Goal: Task Accomplishment & Management: Manage account settings

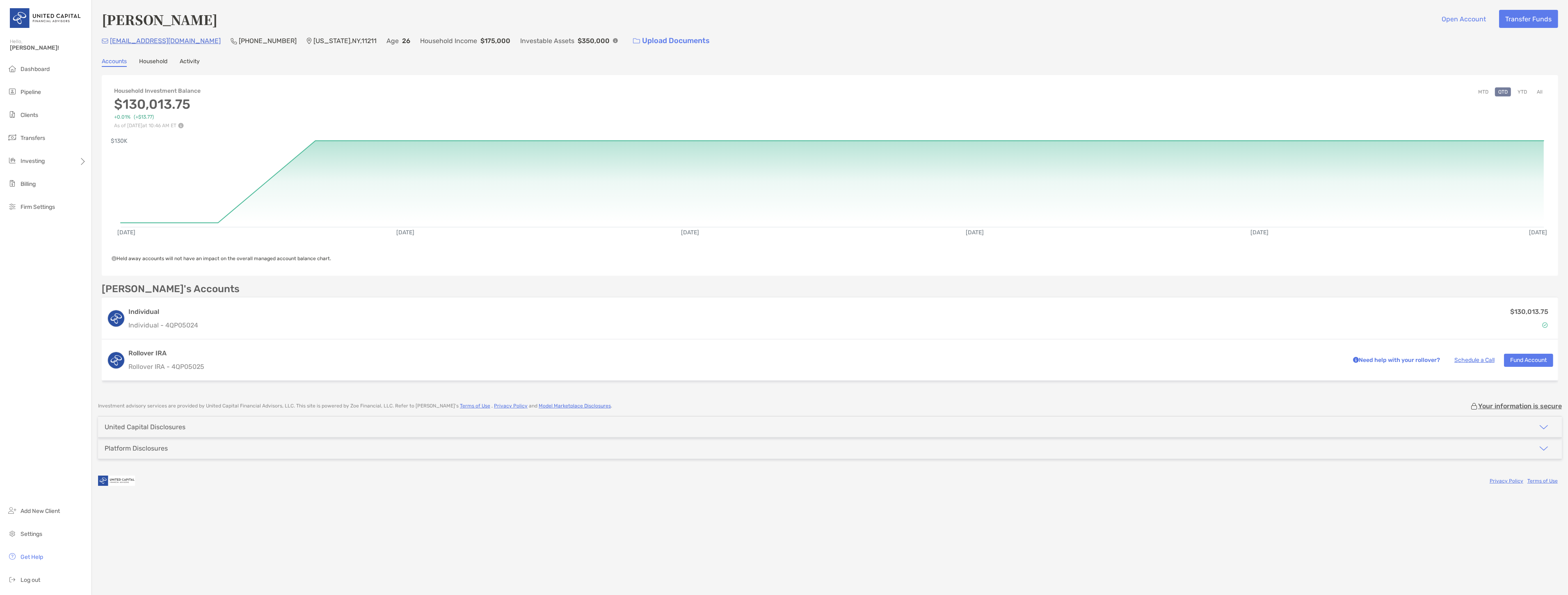
click at [29, 93] on span "Pipeline" at bounding box center [31, 92] width 21 height 7
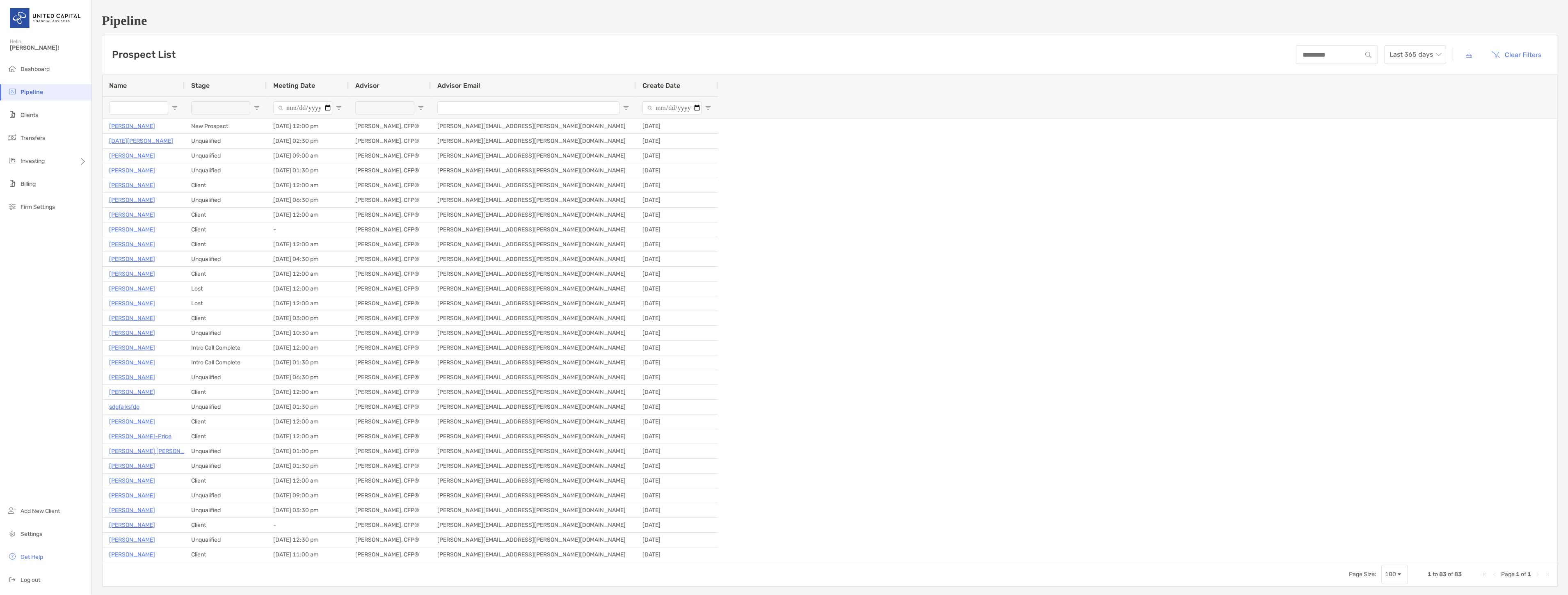
type input "**********"
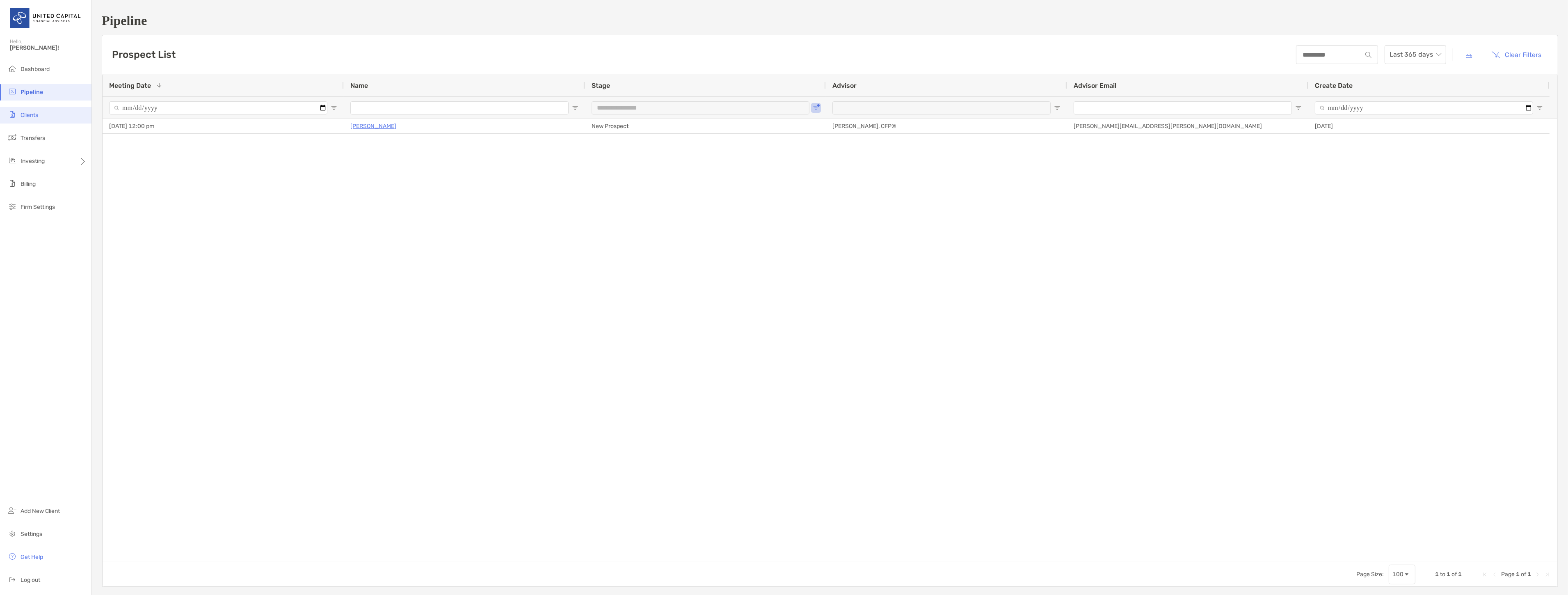
click at [52, 116] on li "Clients" at bounding box center [45, 115] width 92 height 17
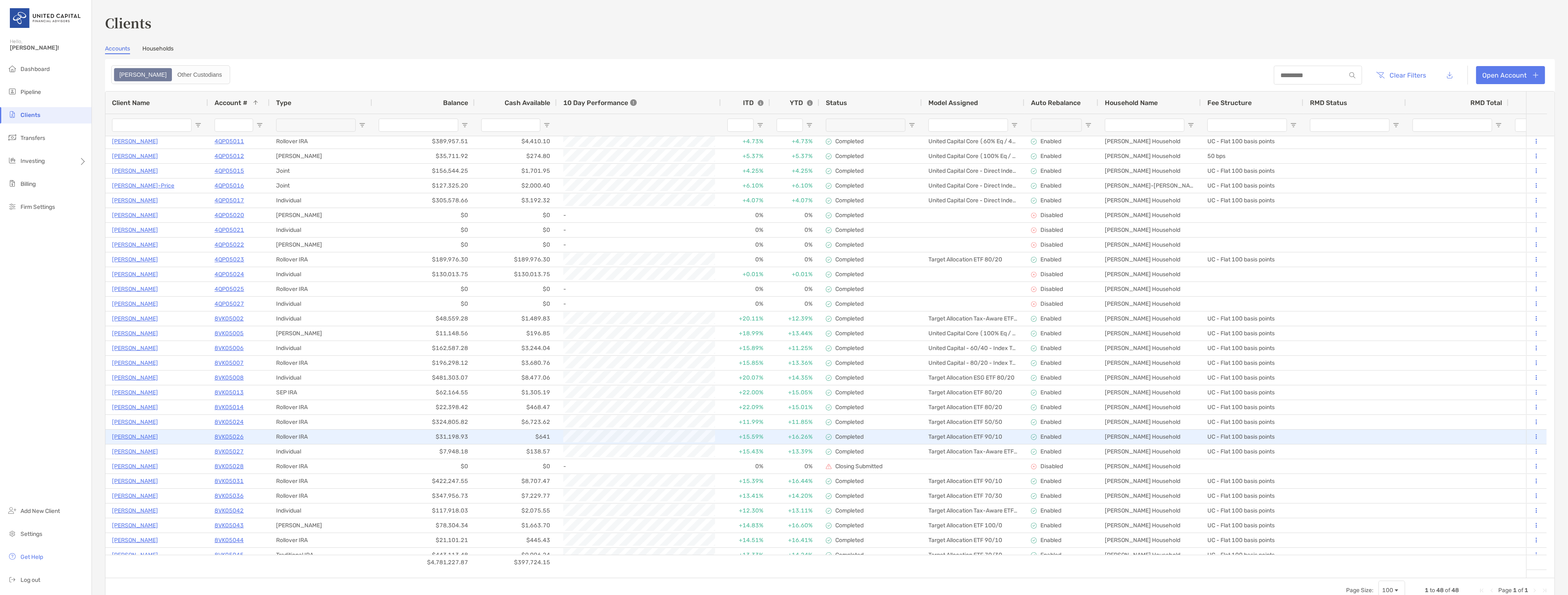
scroll to position [92, 0]
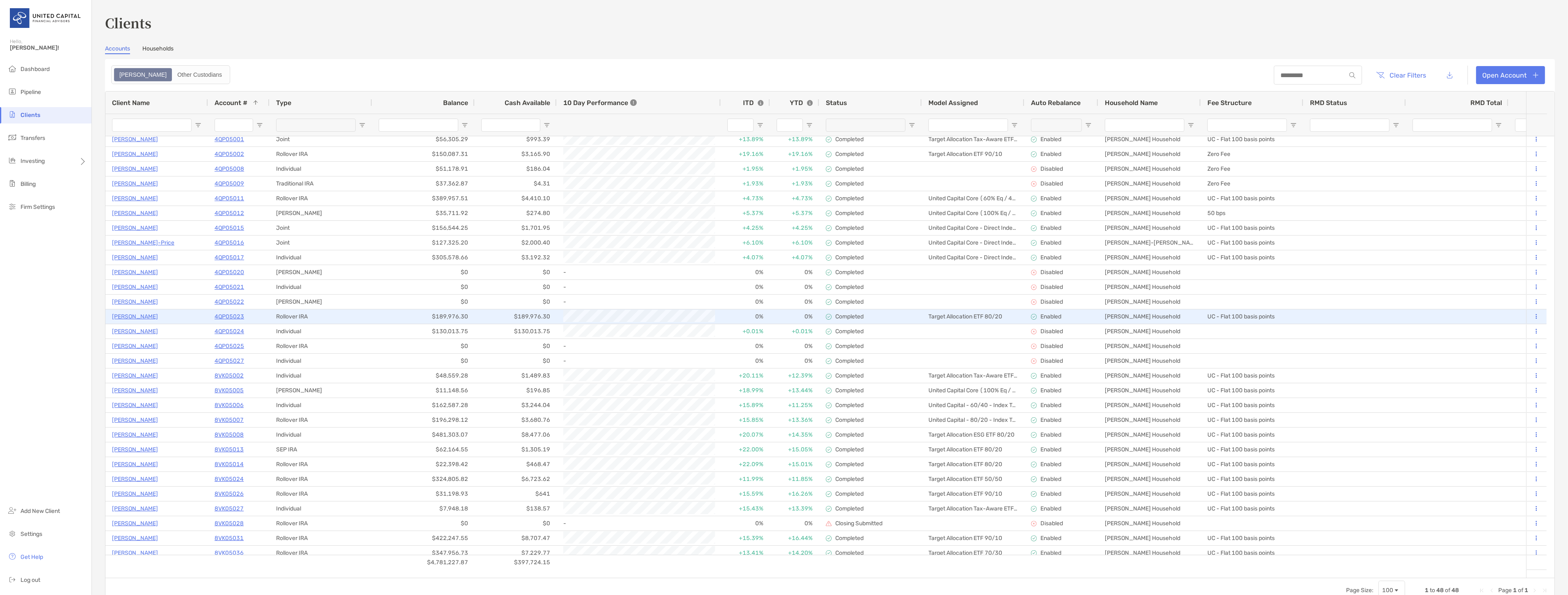
click at [146, 316] on p "[PERSON_NAME]" at bounding box center [135, 316] width 46 height 10
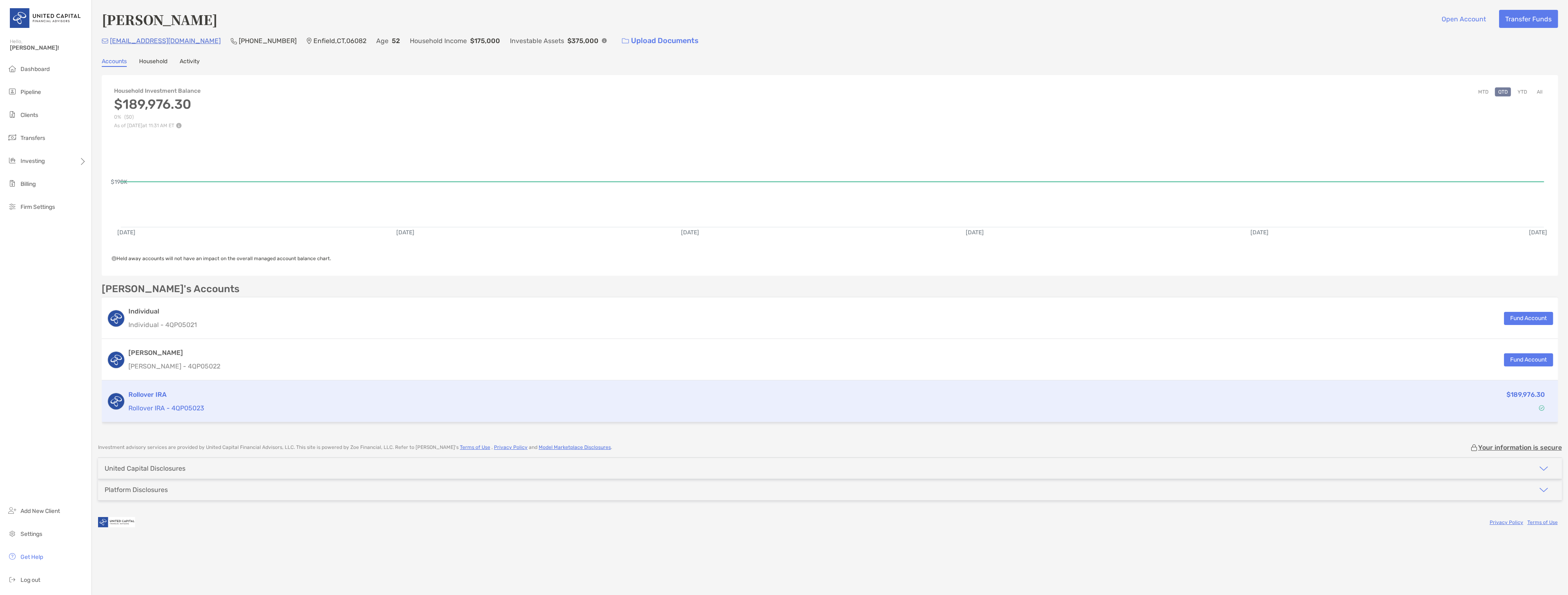
click at [614, 383] on div "Rollover IRA Rollover IRA - 4QP05023 $189,976.30" at bounding box center [830, 401] width 1456 height 42
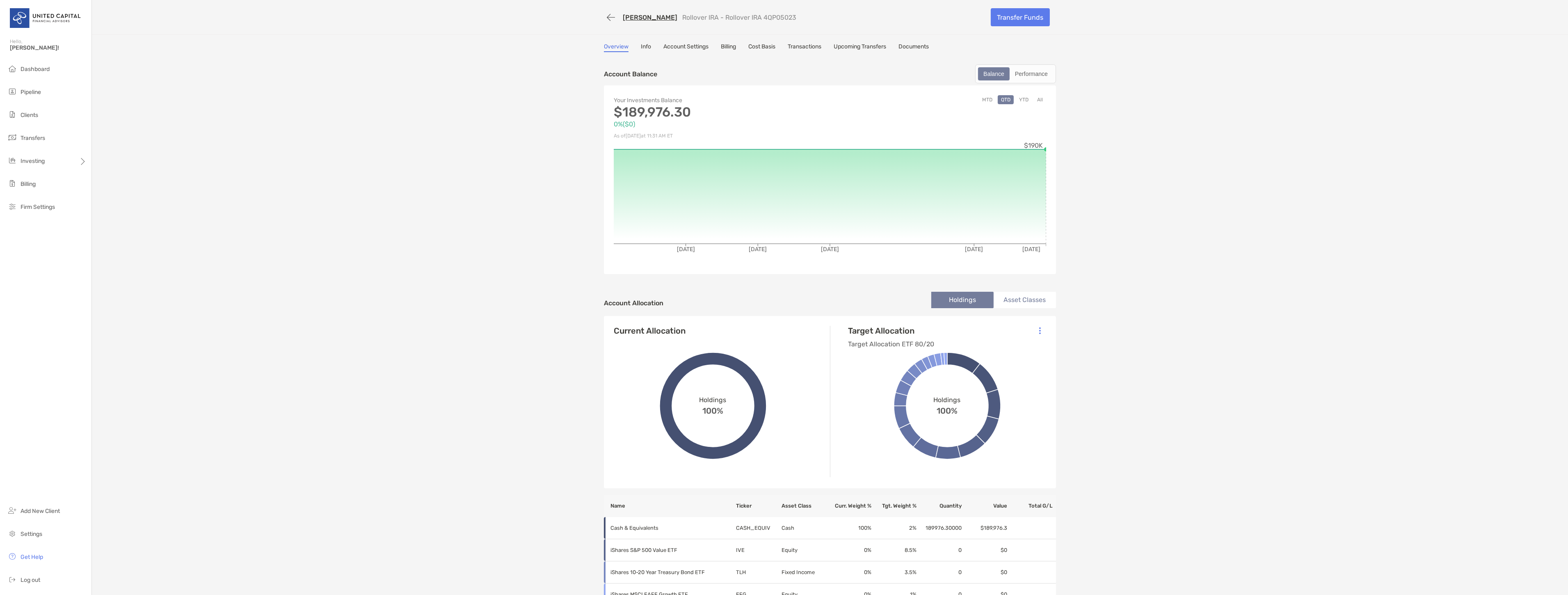
click at [699, 40] on div "[PERSON_NAME] Rollover IRA - Rollover IRA 4QP05023 Transfer Funds Overview Info…" at bounding box center [830, 551] width 1476 height 1103
click at [696, 43] on link "Account Settings" at bounding box center [686, 47] width 45 height 9
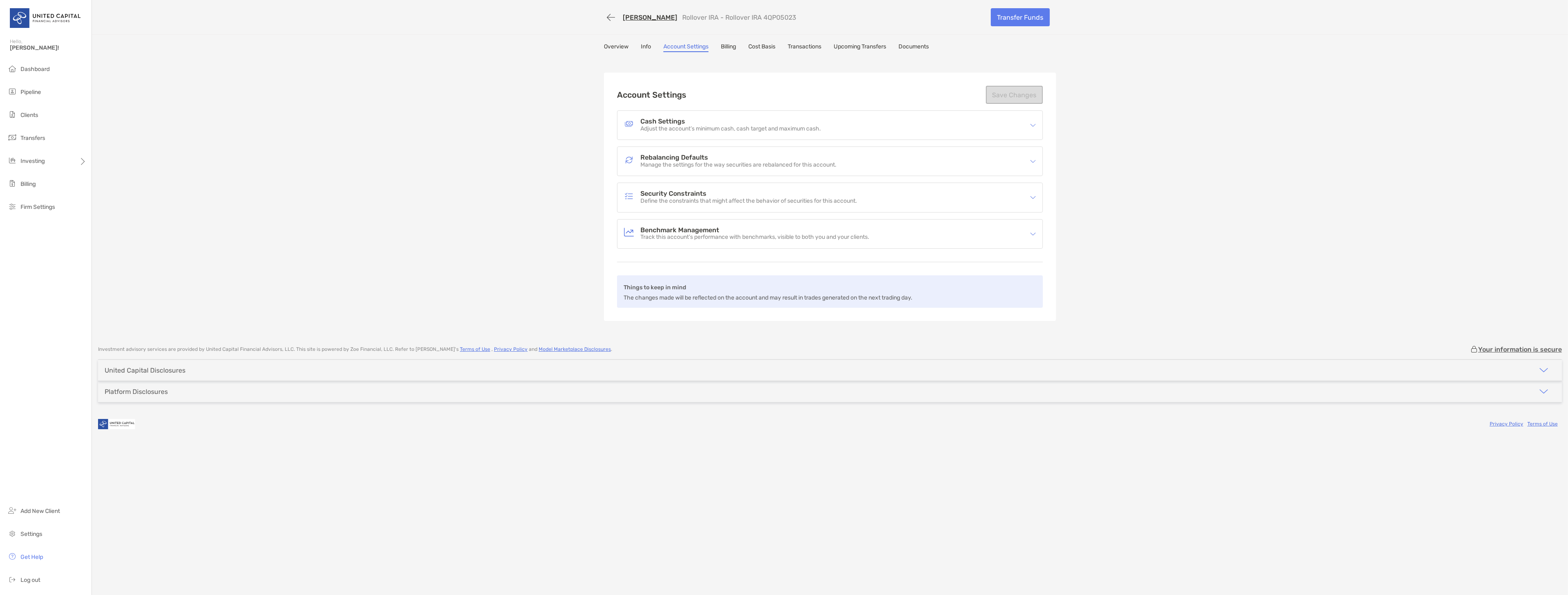
click at [752, 118] on h4 "Cash Settings" at bounding box center [730, 122] width 180 height 7
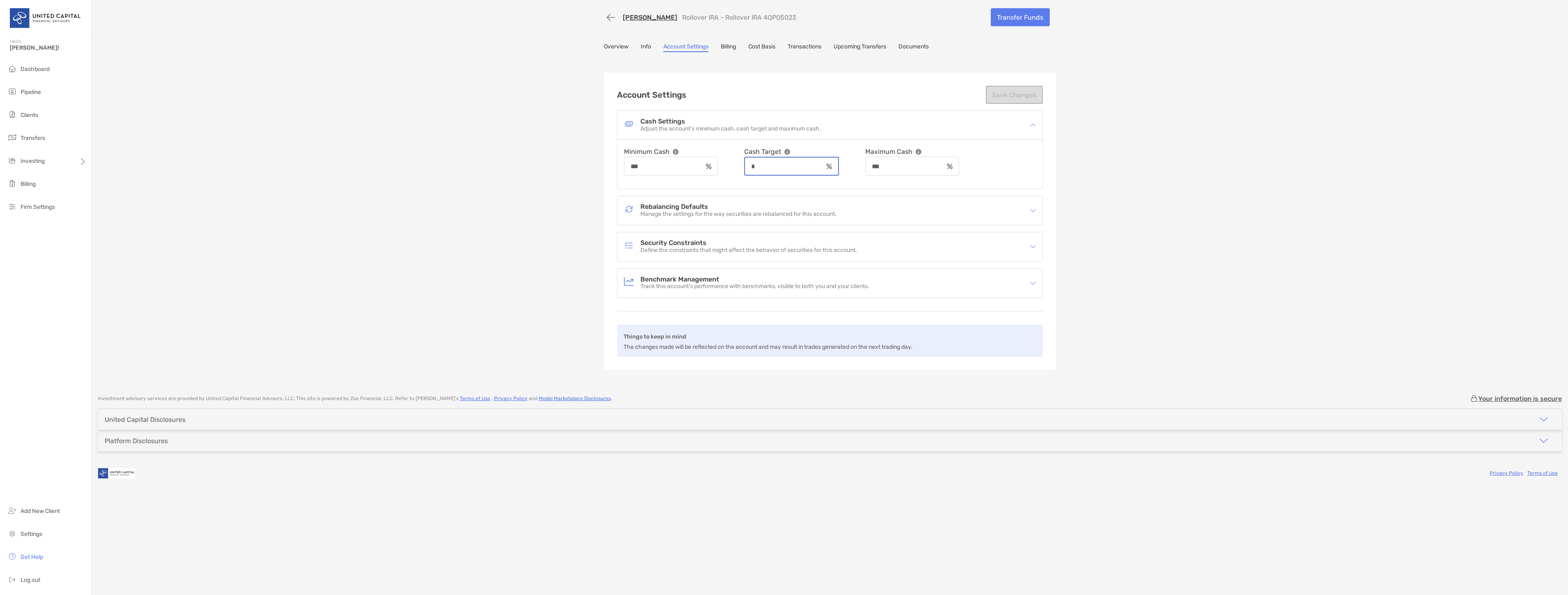
click at [780, 166] on input "*" at bounding box center [784, 166] width 78 height 7
click at [493, 112] on div "[PERSON_NAME] Rollover IRA - Rollover IRA 4QP05023 Transfer Funds Overview Info…" at bounding box center [830, 193] width 1476 height 387
click at [788, 164] on input "*" at bounding box center [784, 166] width 78 height 7
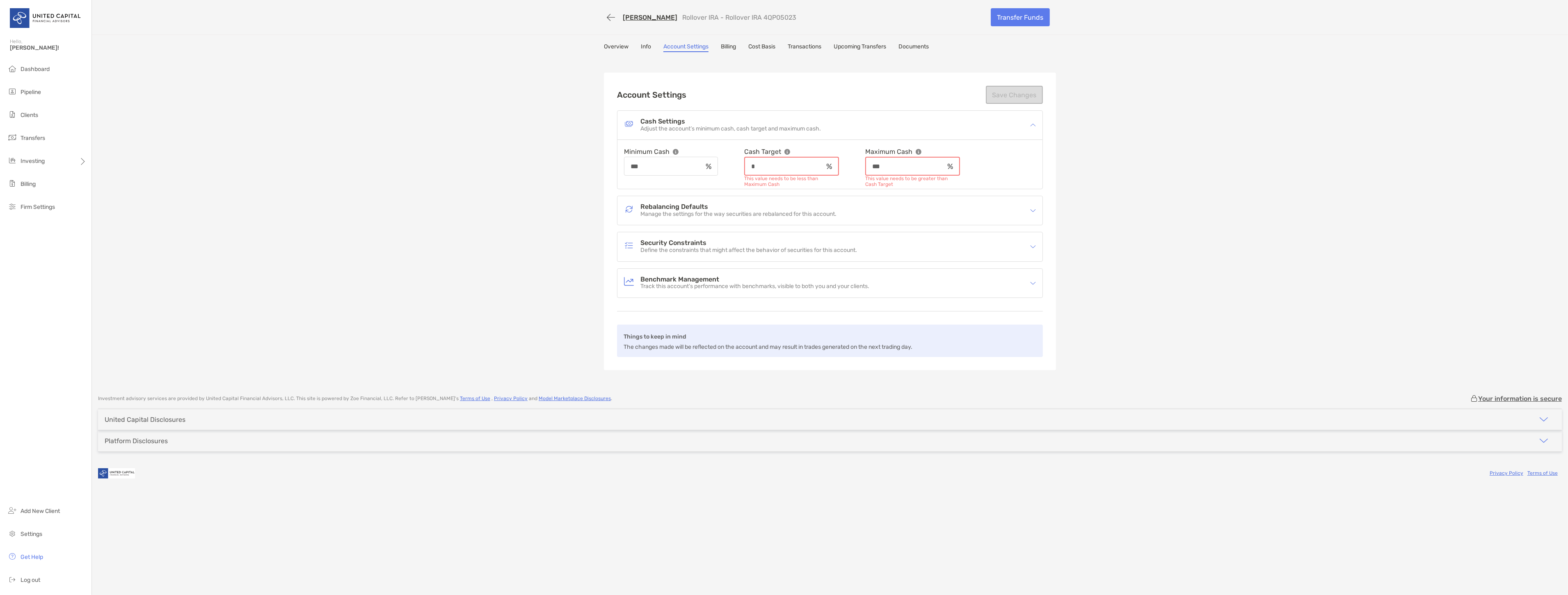
type input "*"
click at [905, 163] on input "***" at bounding box center [905, 166] width 78 height 7
click at [906, 163] on input "***" at bounding box center [905, 166] width 78 height 7
type input "***"
click at [717, 163] on div at bounding box center [709, 166] width 15 height 6
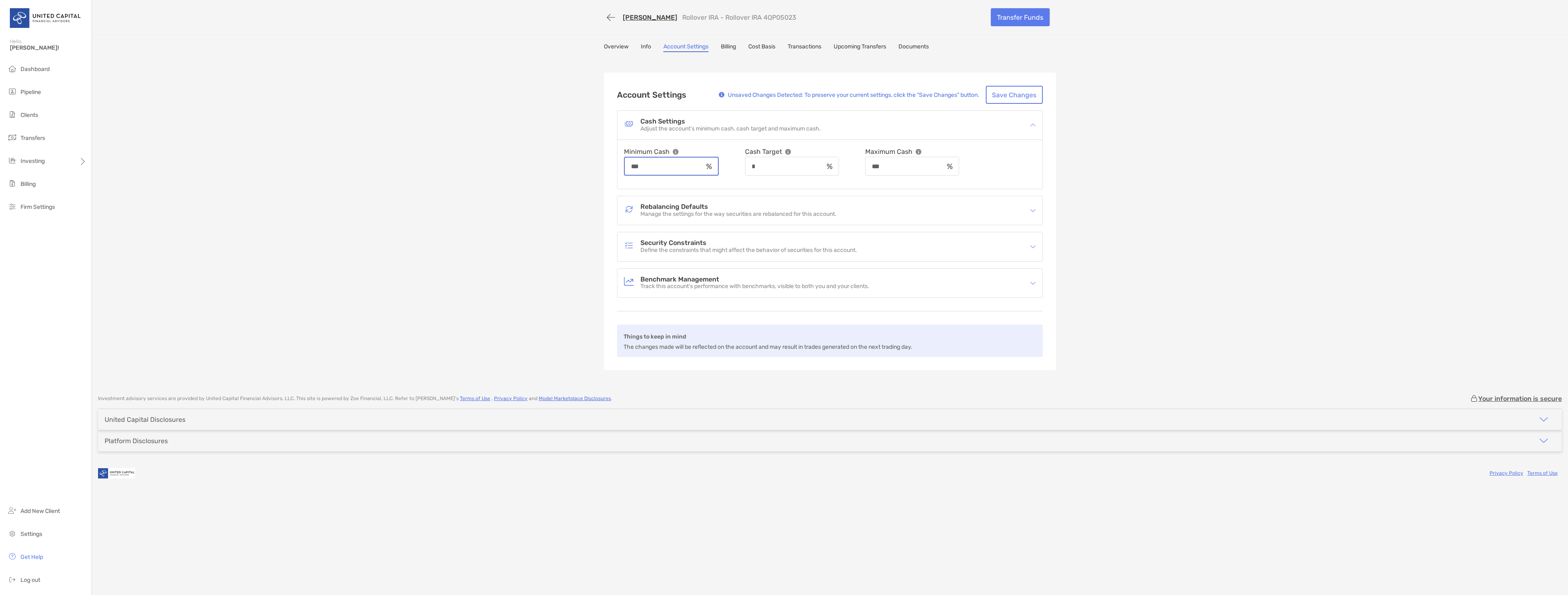
click at [694, 163] on input "***" at bounding box center [663, 166] width 78 height 7
click at [694, 164] on input "***" at bounding box center [663, 166] width 78 height 7
type input "*"
click at [555, 135] on div "[PERSON_NAME] Rollover IRA - Rollover IRA 4QP05023 Transfer Funds Overview Info…" at bounding box center [830, 193] width 1476 height 387
click at [1005, 93] on button "Save Changes" at bounding box center [1014, 94] width 57 height 18
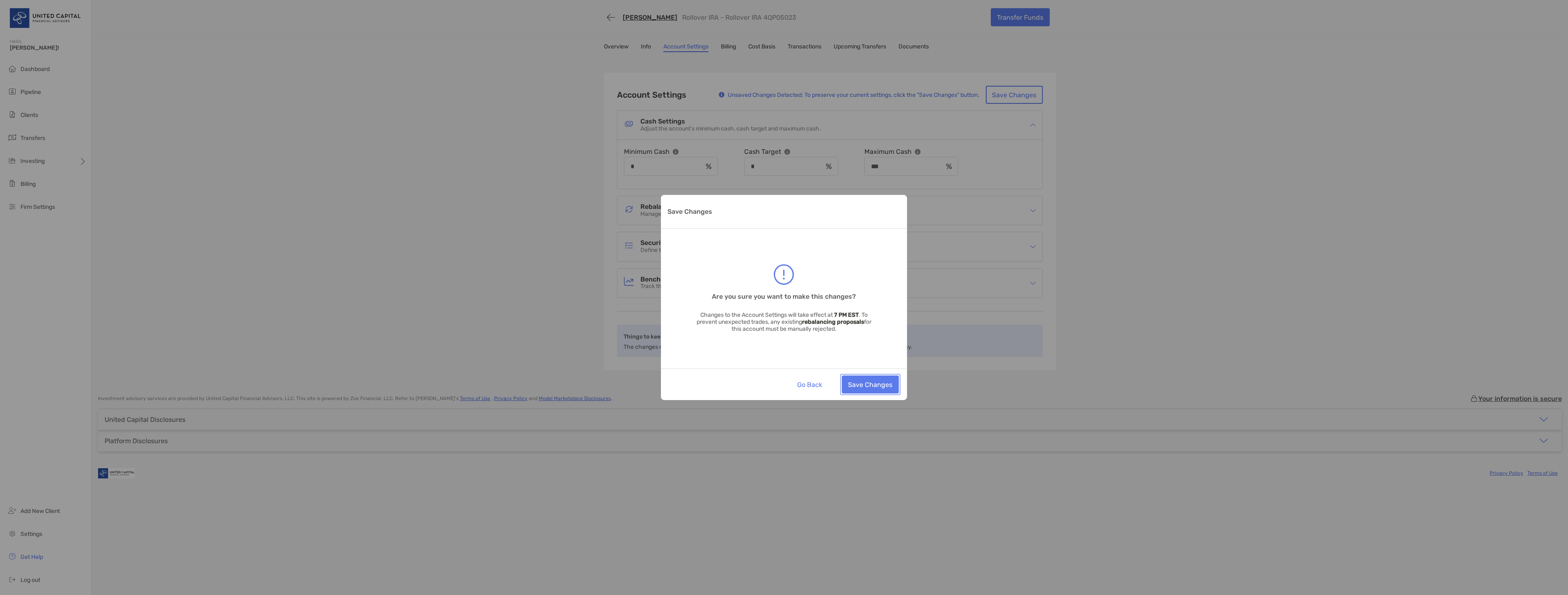
click at [865, 380] on button "Save Changes" at bounding box center [870, 384] width 57 height 18
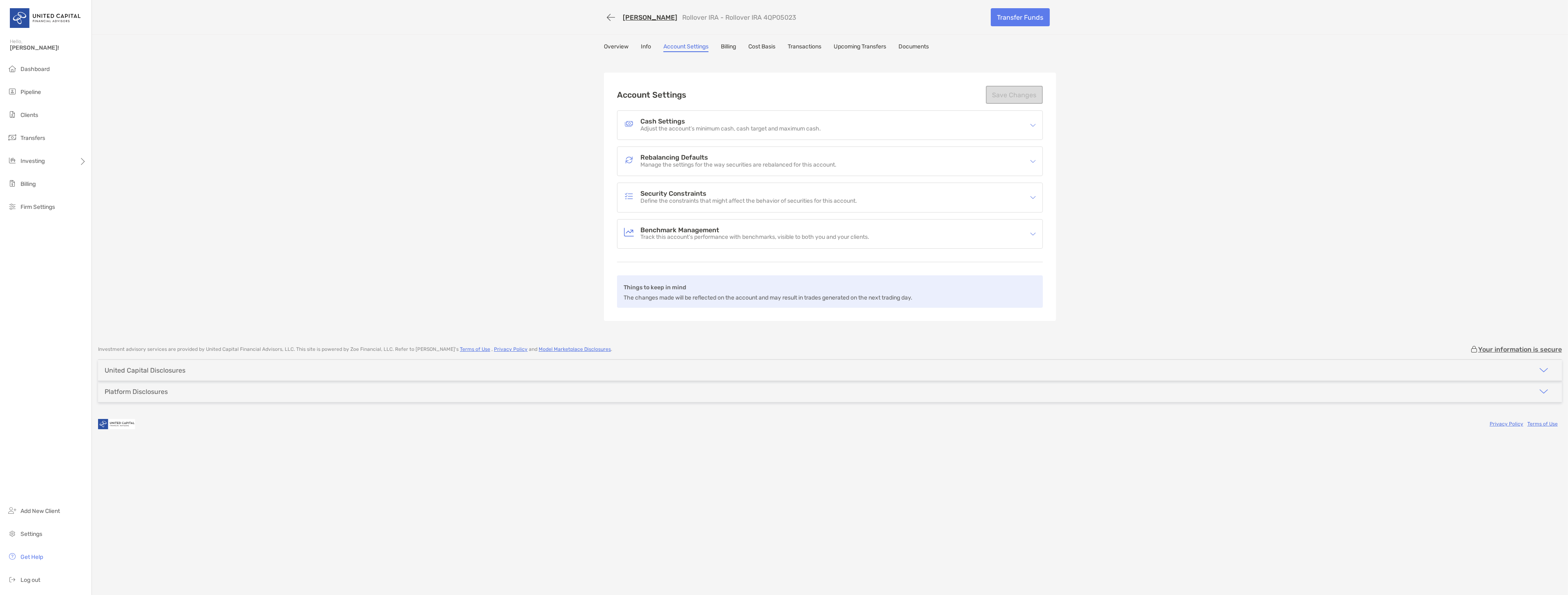
click at [727, 125] on p "Adjust the account’s minimum cash, cash target and maximum cash." at bounding box center [730, 129] width 180 height 7
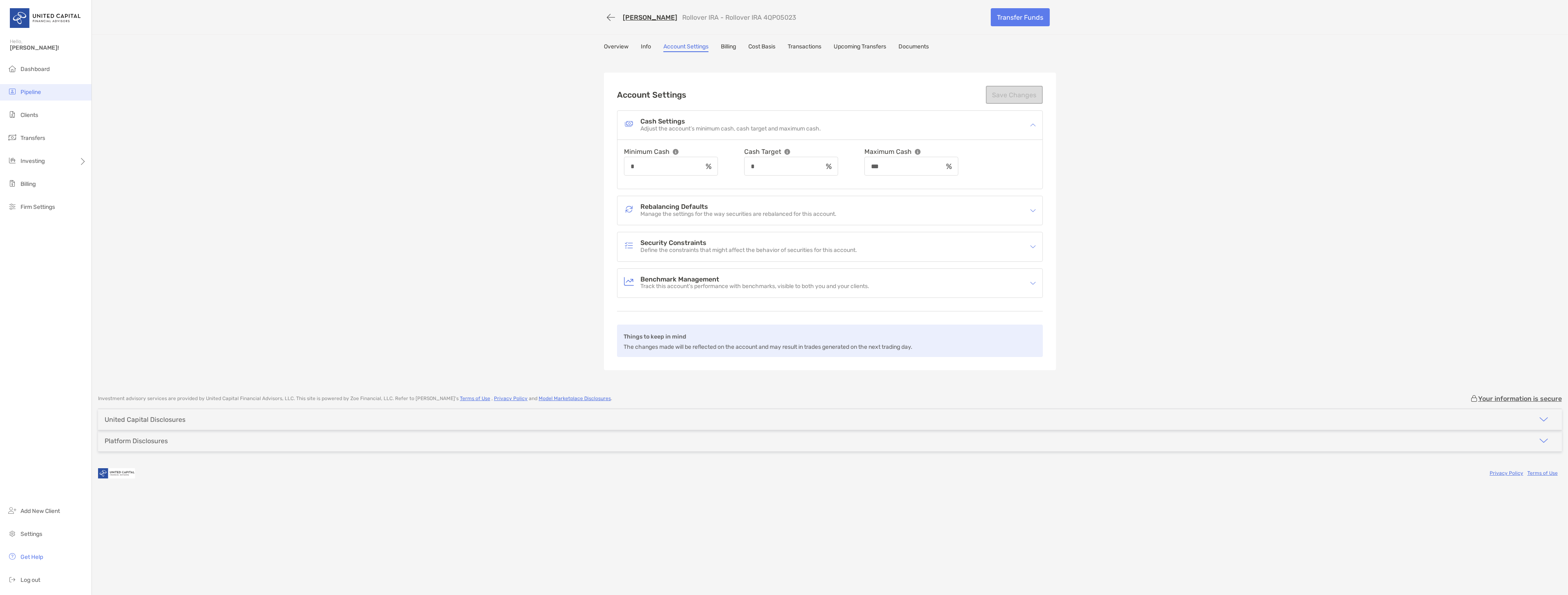
click at [47, 86] on li "Pipeline" at bounding box center [45, 92] width 92 height 17
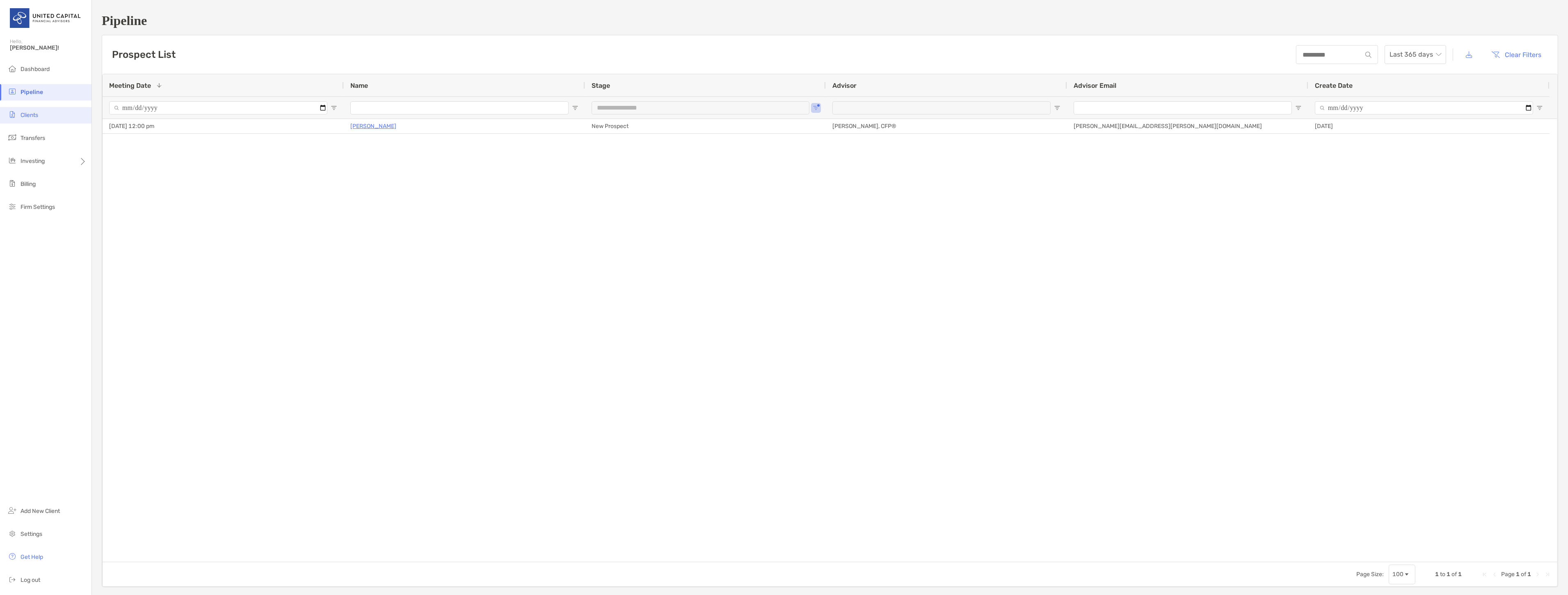
click at [55, 112] on li "Clients" at bounding box center [45, 115] width 92 height 17
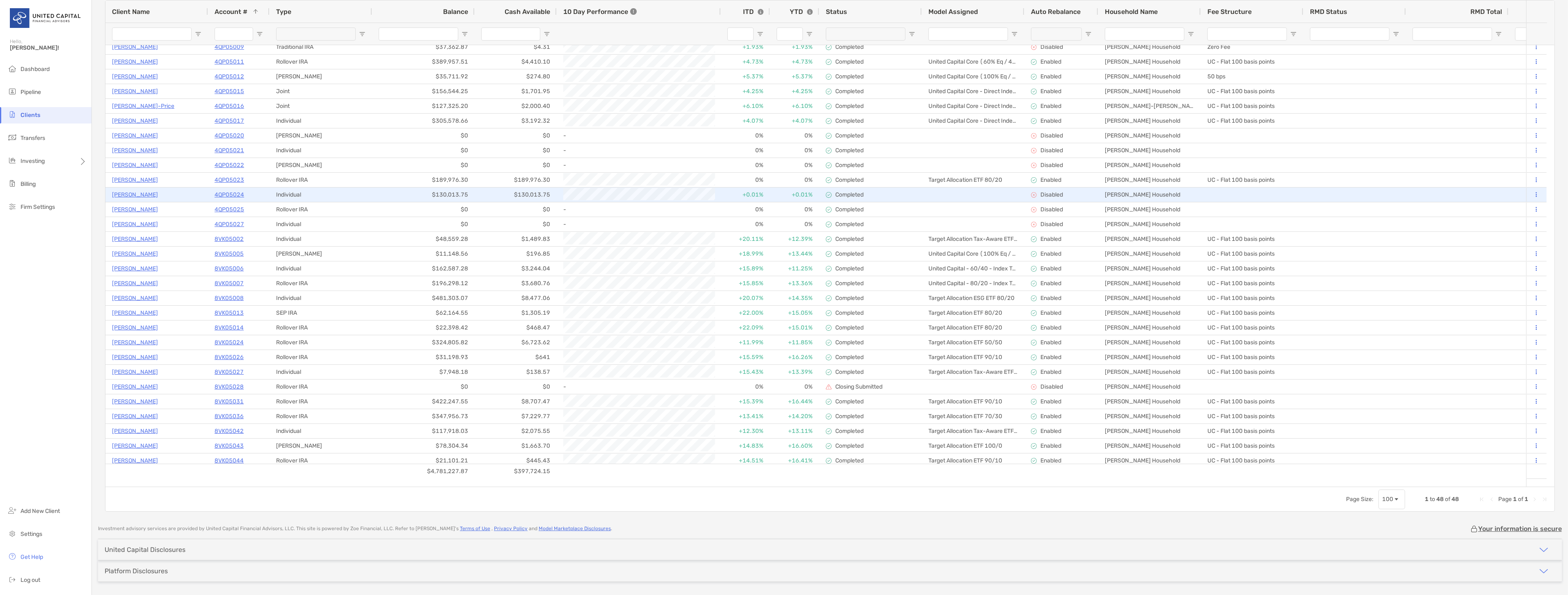
scroll to position [92, 0]
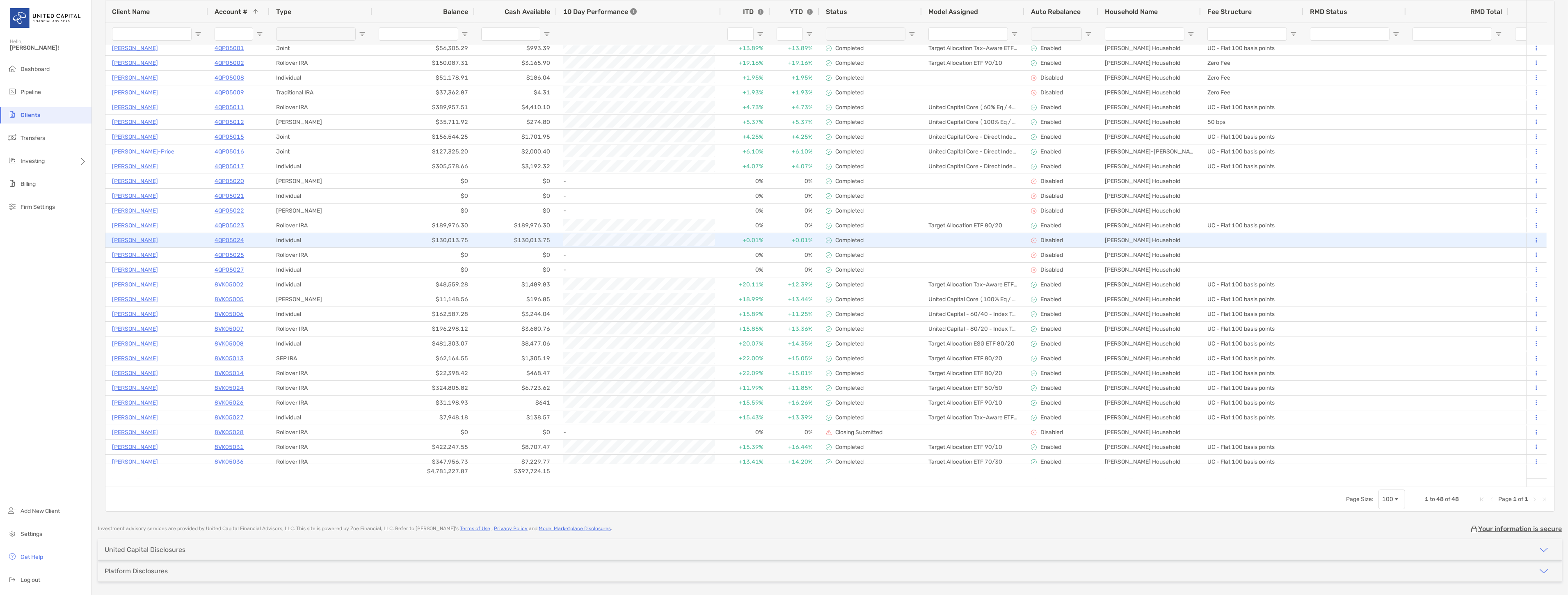
click at [132, 235] on p "[PERSON_NAME]" at bounding box center [135, 240] width 46 height 10
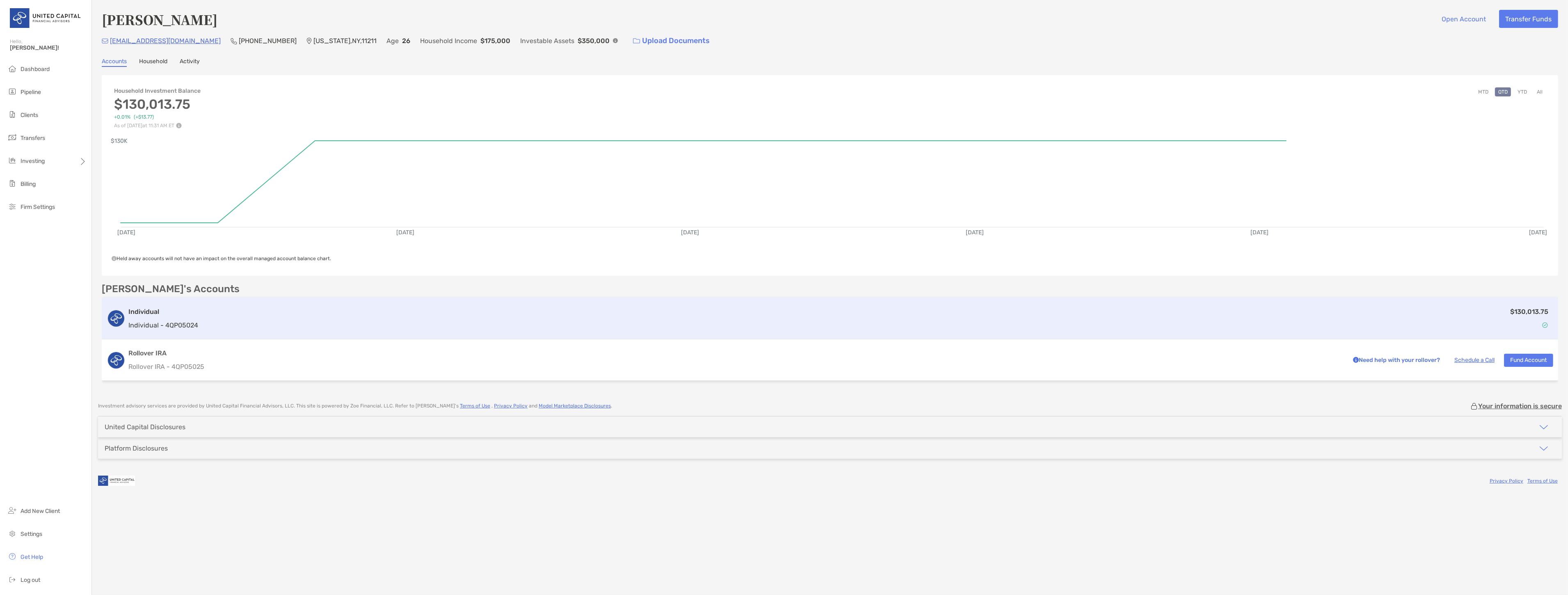
click at [508, 319] on div "$130,013.75" at bounding box center [877, 318] width 1352 height 24
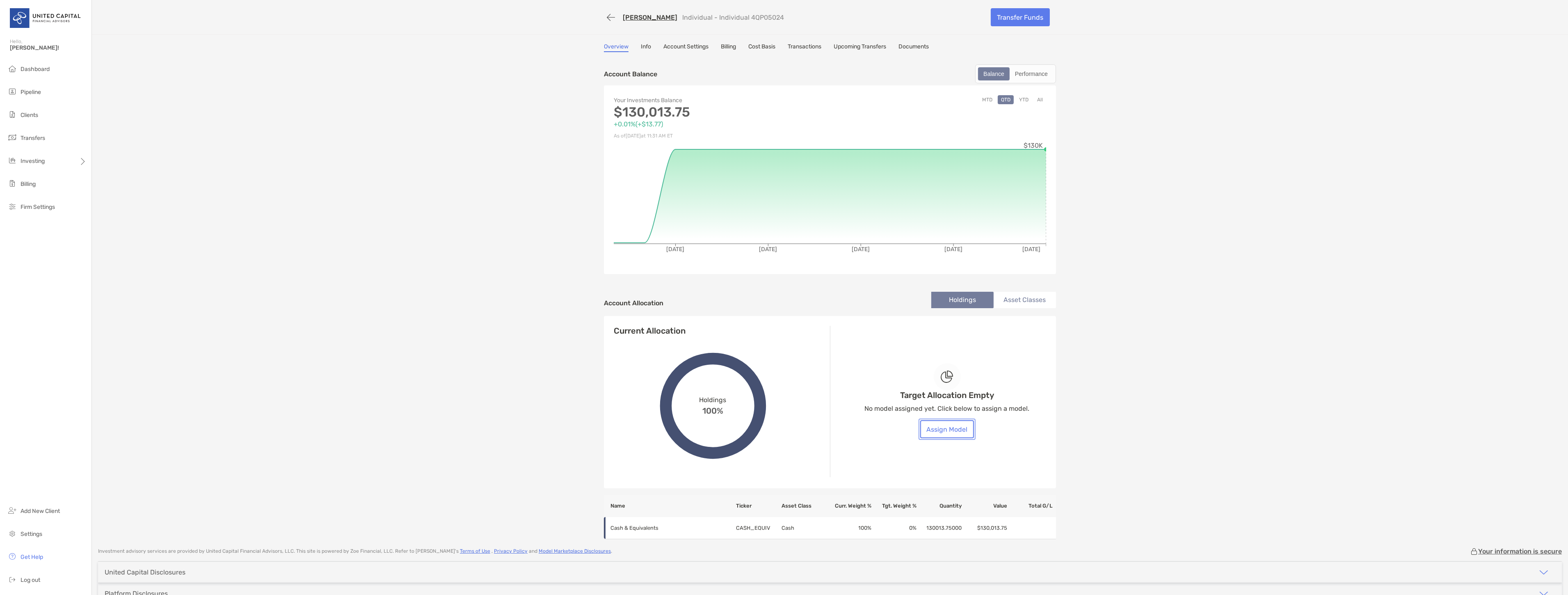
click at [940, 427] on button "Assign Model" at bounding box center [947, 429] width 54 height 18
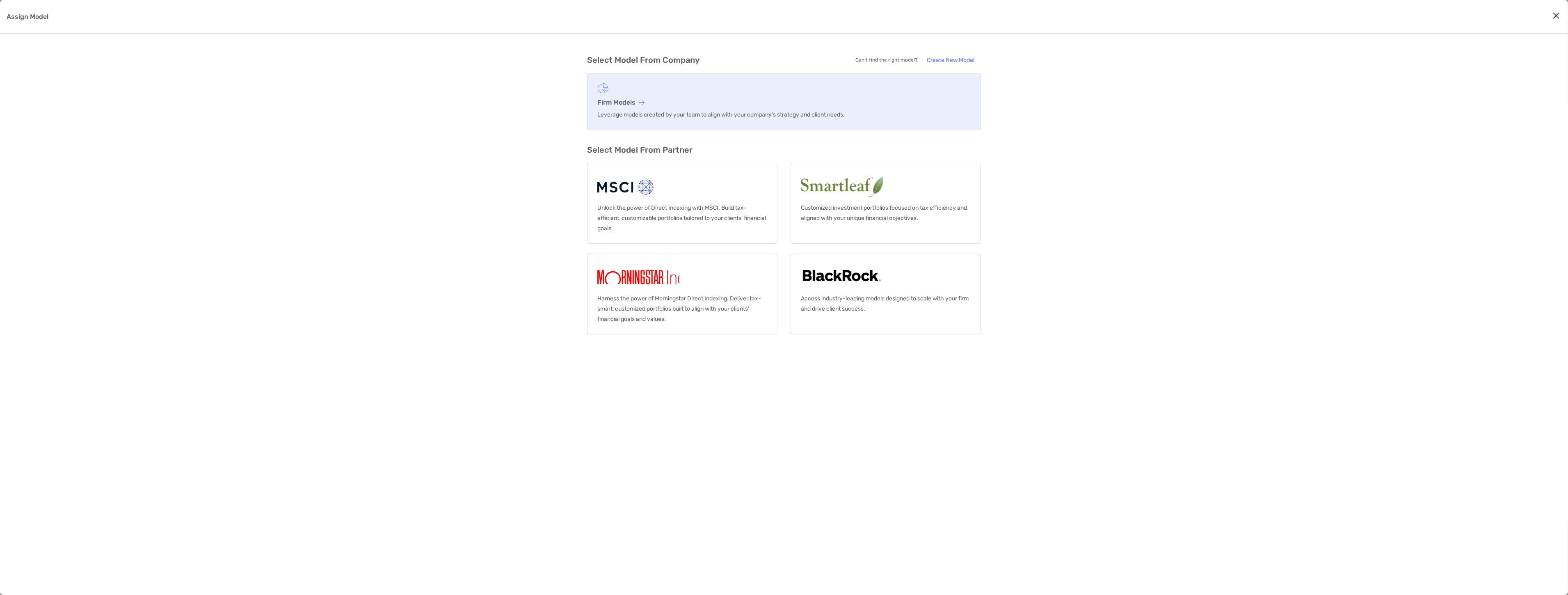
click at [696, 105] on h3 "Firm Models" at bounding box center [784, 102] width 373 height 8
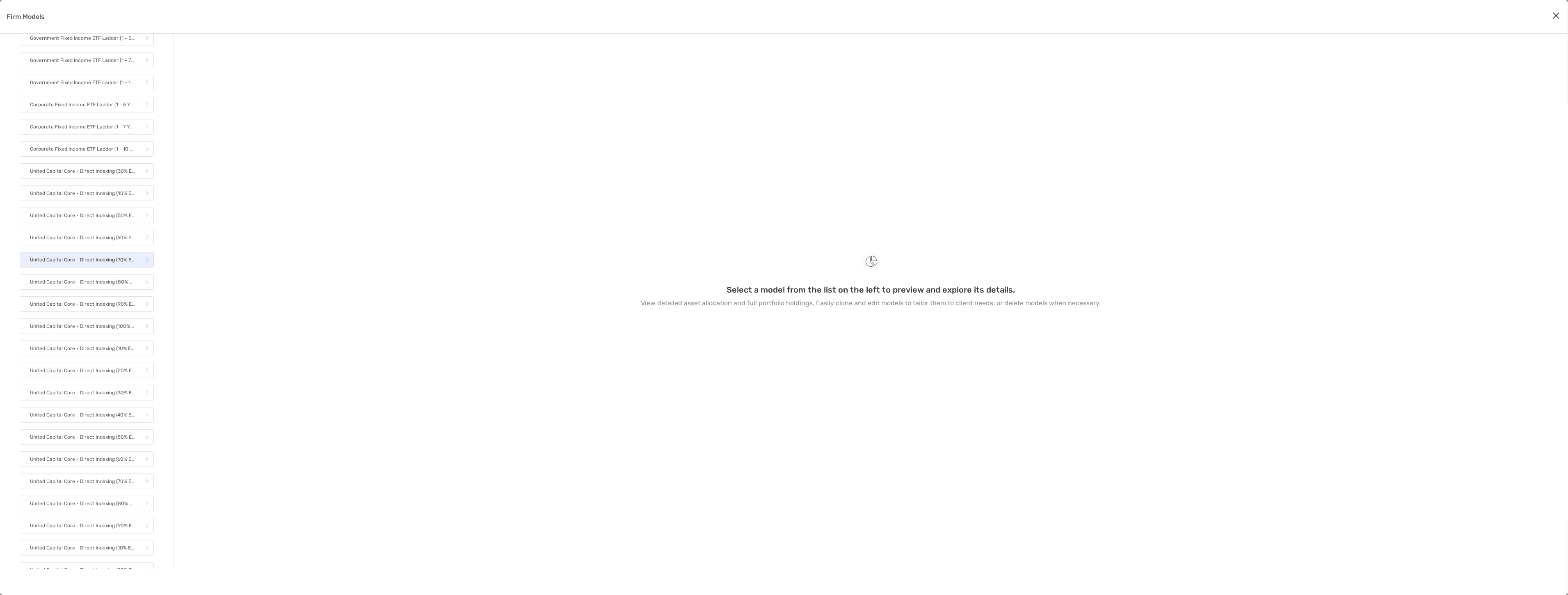
scroll to position [821, 0]
click at [90, 477] on p "United Capital Core - Direct Indexing (70% Eq / 30% Fi) (GOV/CORP)" at bounding box center [82, 473] width 105 height 10
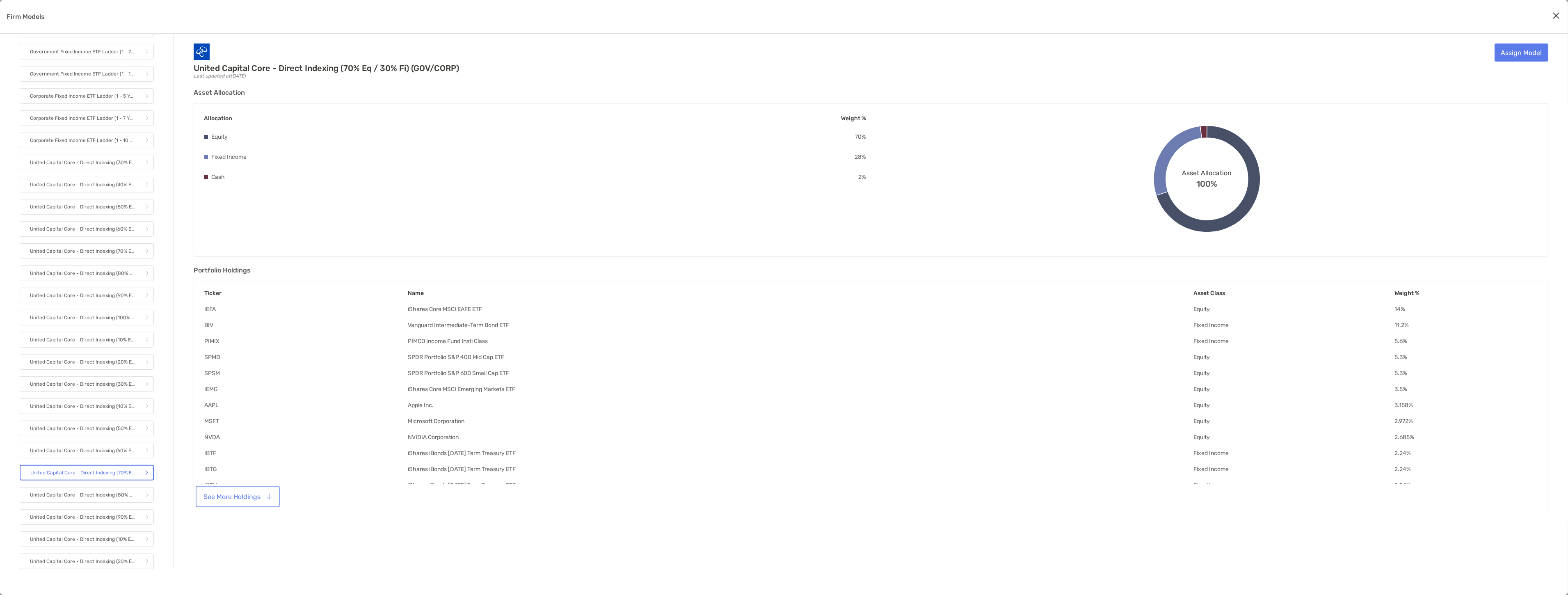
click at [238, 493] on button "See More Holdings" at bounding box center [237, 496] width 81 height 18
click at [1504, 57] on link "Assign Model" at bounding box center [1522, 52] width 54 height 18
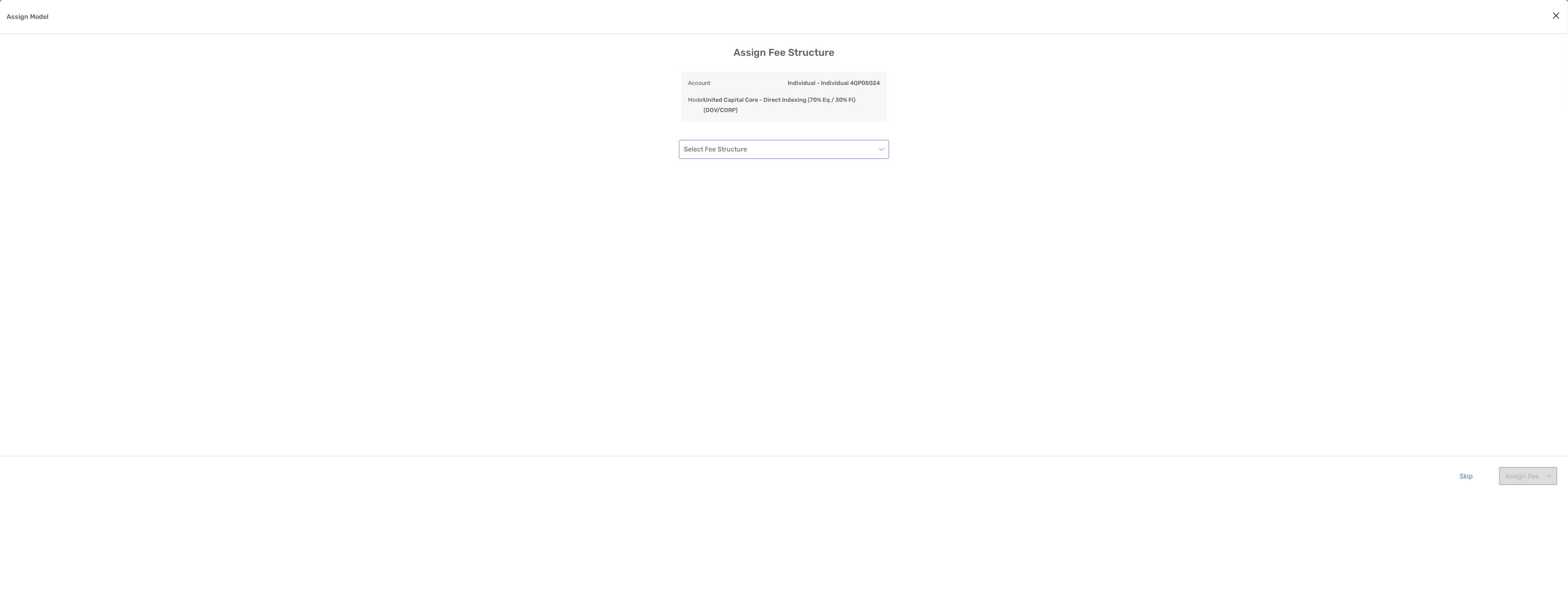
click at [770, 149] on input "Assign Model" at bounding box center [780, 149] width 192 height 18
click at [766, 194] on div "UC - Flat 100 basis points" at bounding box center [784, 194] width 197 height 10
click at [1527, 477] on button "Assign Fee" at bounding box center [1528, 476] width 58 height 18
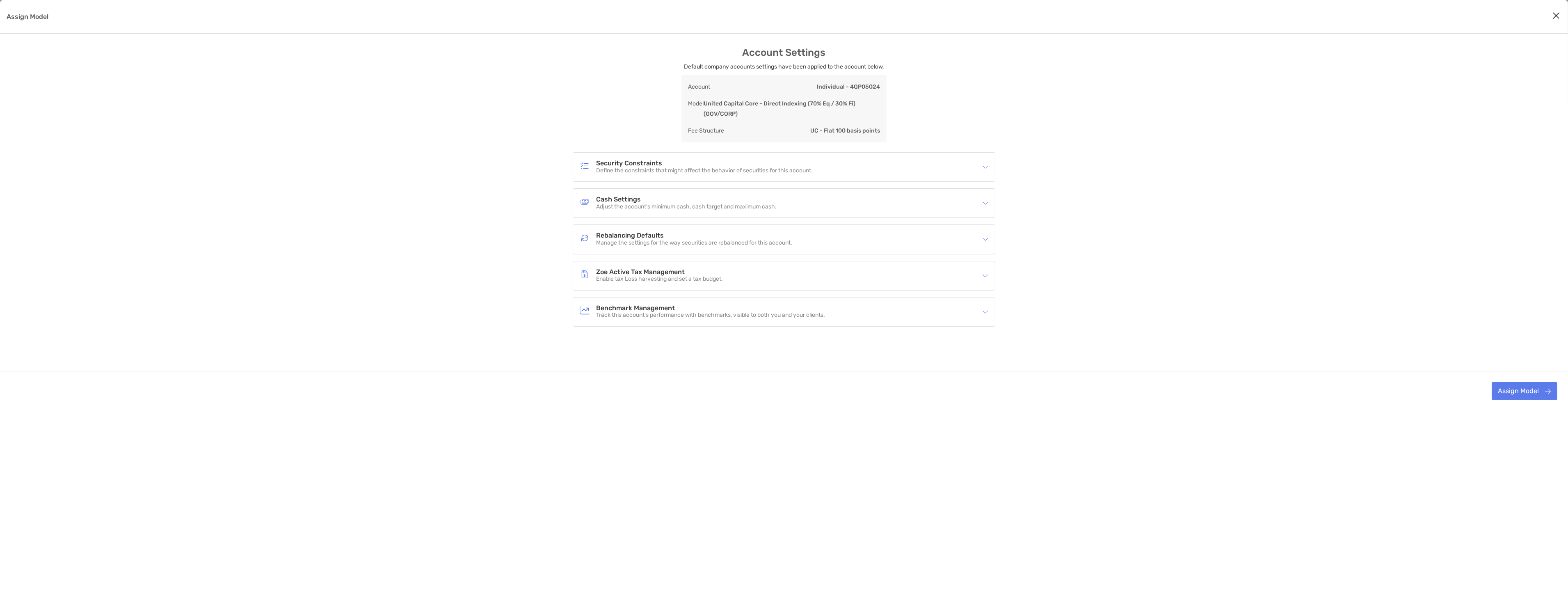
click at [736, 194] on div "Cash Settings Adjust the account’s minimum cash, cash target and maximum cash." at bounding box center [778, 203] width 398 height 19
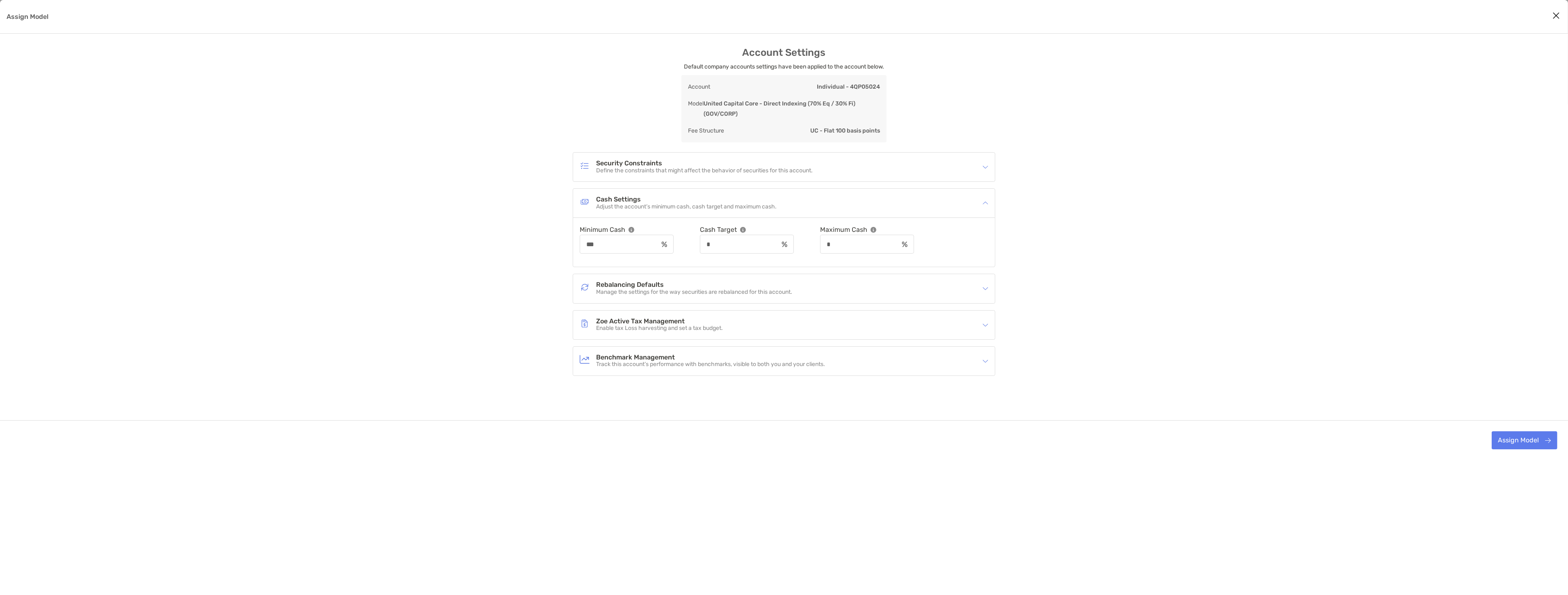
click at [708, 297] on div "Rebalancing Defaults Manage the settings for the way securities are rebalanced …" at bounding box center [778, 288] width 398 height 19
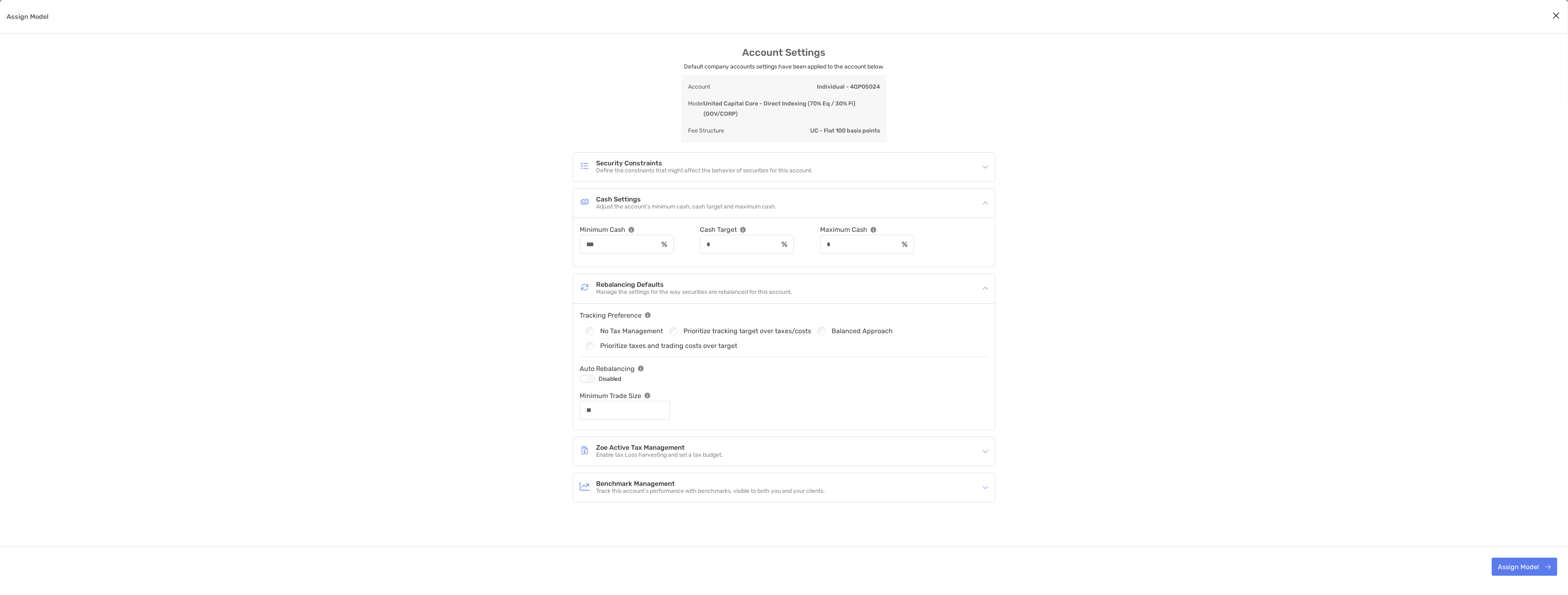
click at [590, 381] on div "Assign Model" at bounding box center [587, 378] width 16 height 8
click at [676, 441] on div "Zoe Active Tax Management Enable tax Loss harvesting and set a tax budget." at bounding box center [784, 450] width 422 height 29
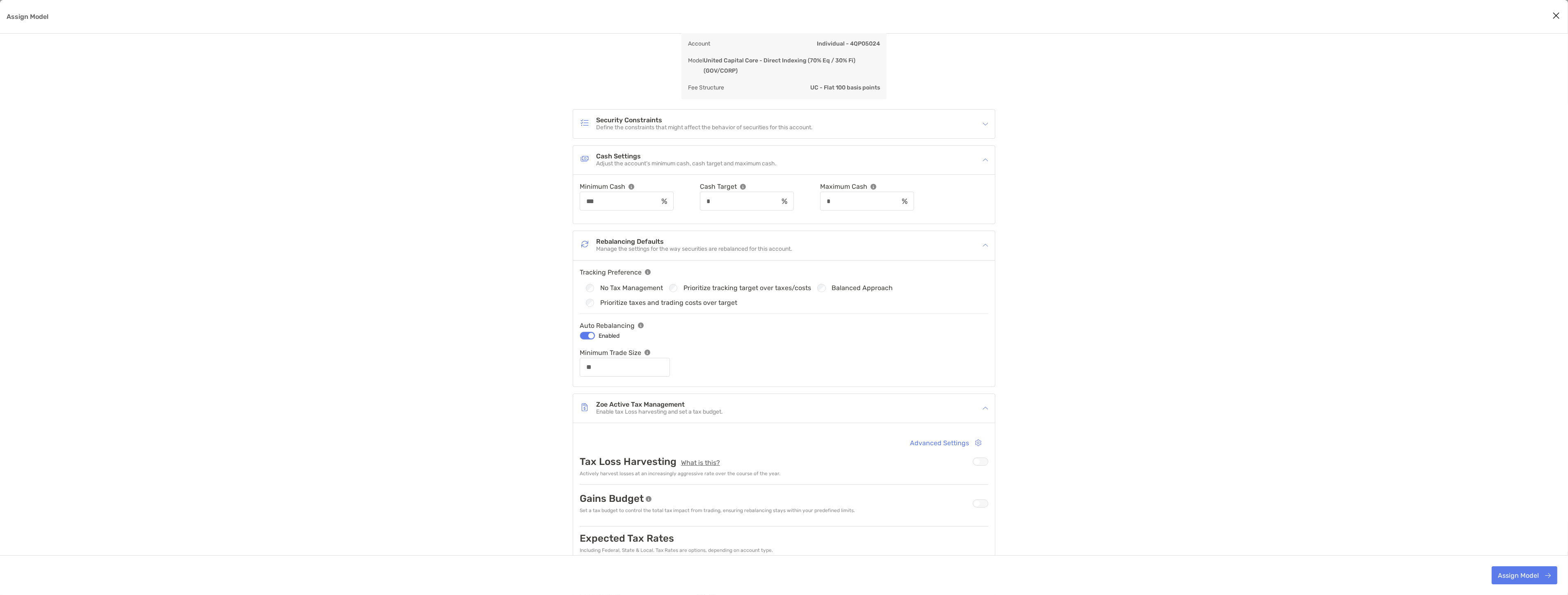
scroll to position [91, 0]
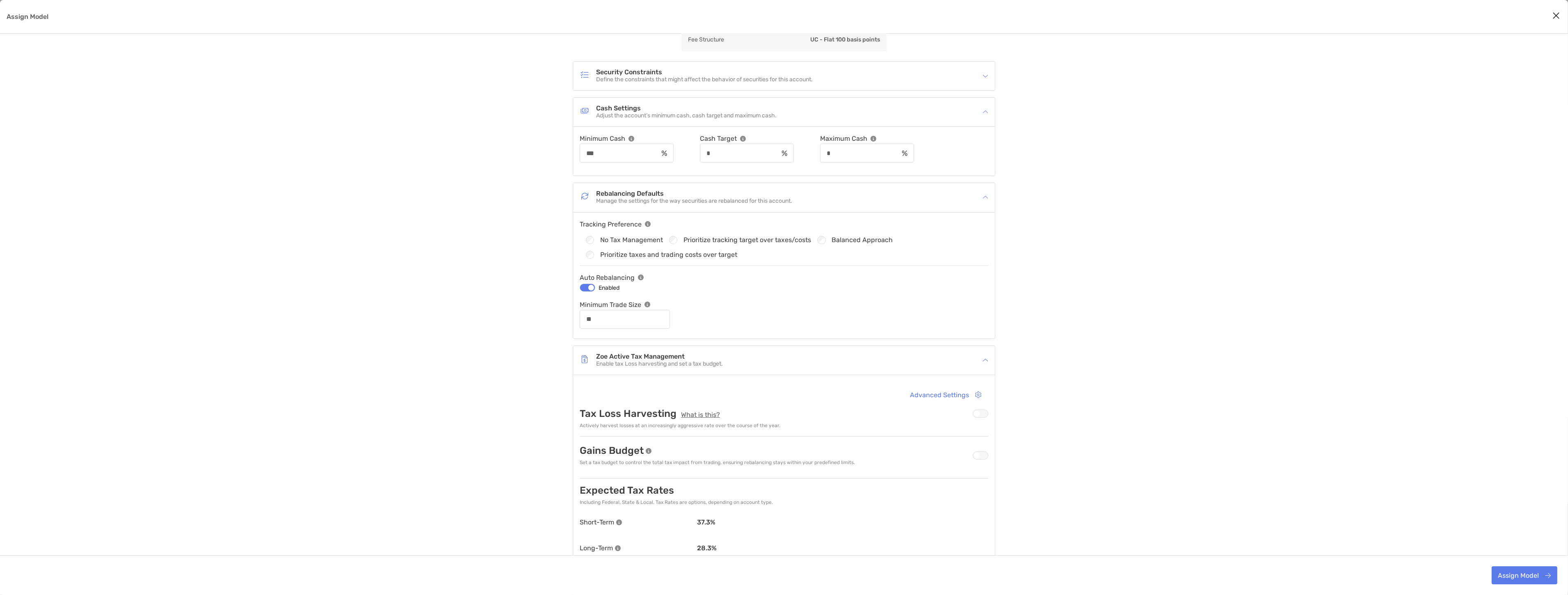
click at [974, 415] on div "Assign Model" at bounding box center [981, 413] width 16 height 8
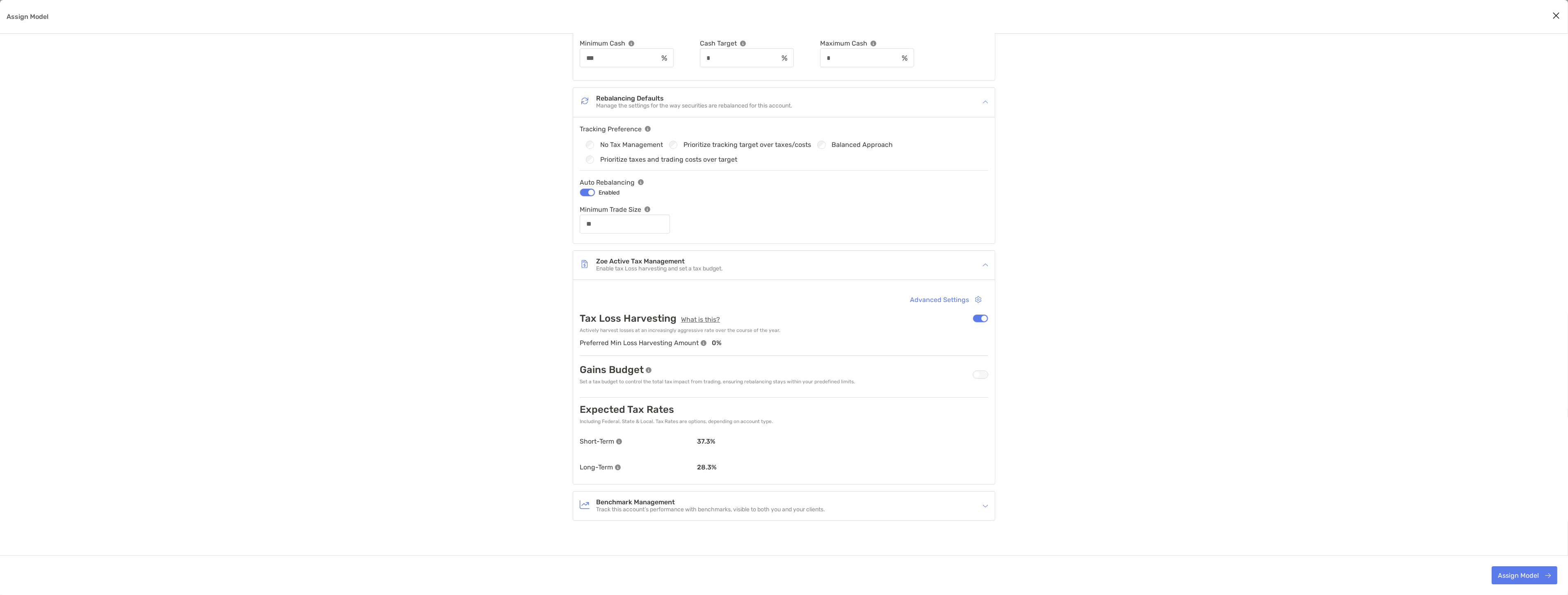
scroll to position [195, 0]
click at [1537, 575] on button "Assign Model" at bounding box center [1524, 575] width 65 height 18
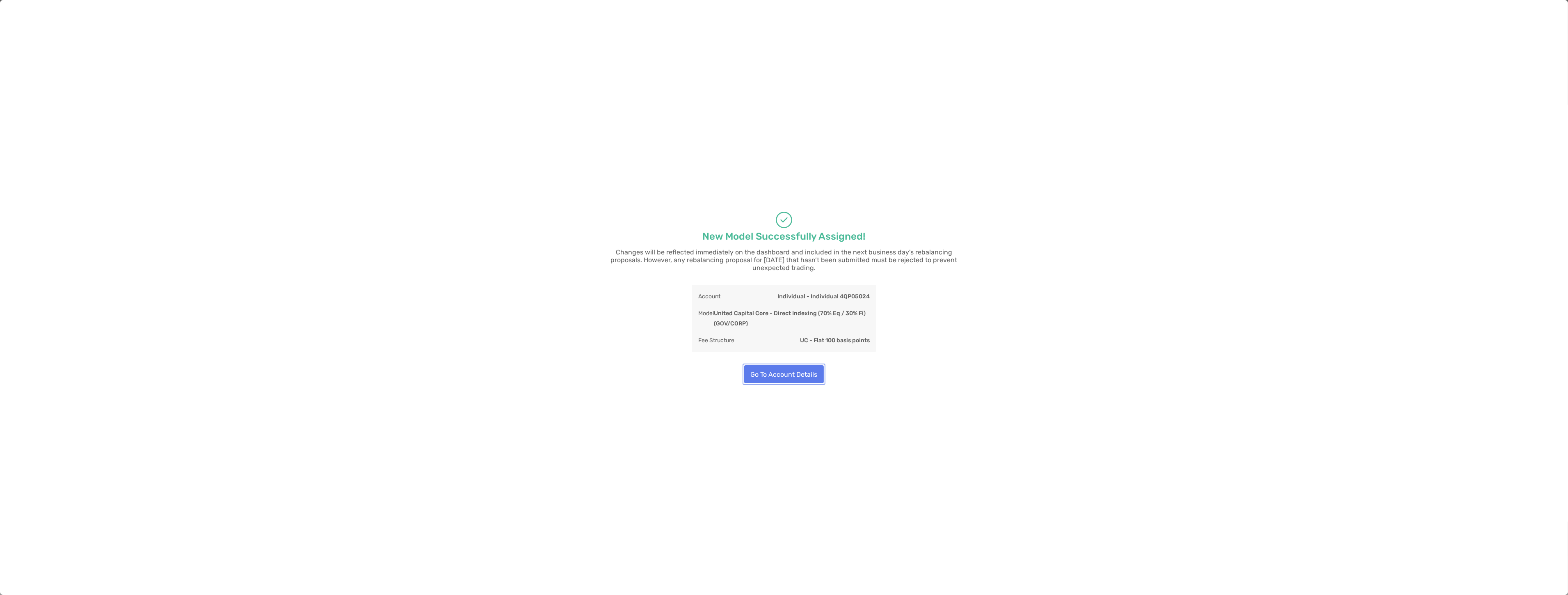
click at [770, 367] on button "Go To Account Details" at bounding box center [784, 374] width 79 height 18
type input "**"
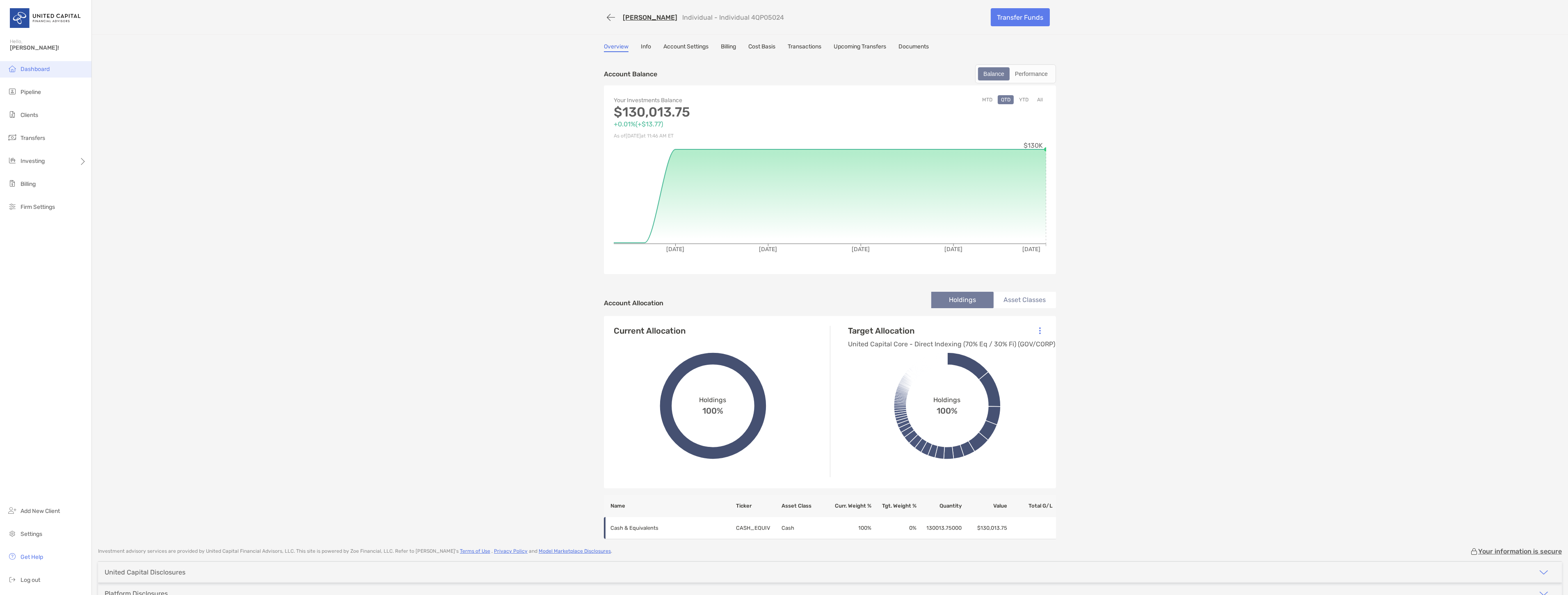
click at [41, 75] on li "Dashboard" at bounding box center [45, 69] width 92 height 17
